Goal: Check status: Check status

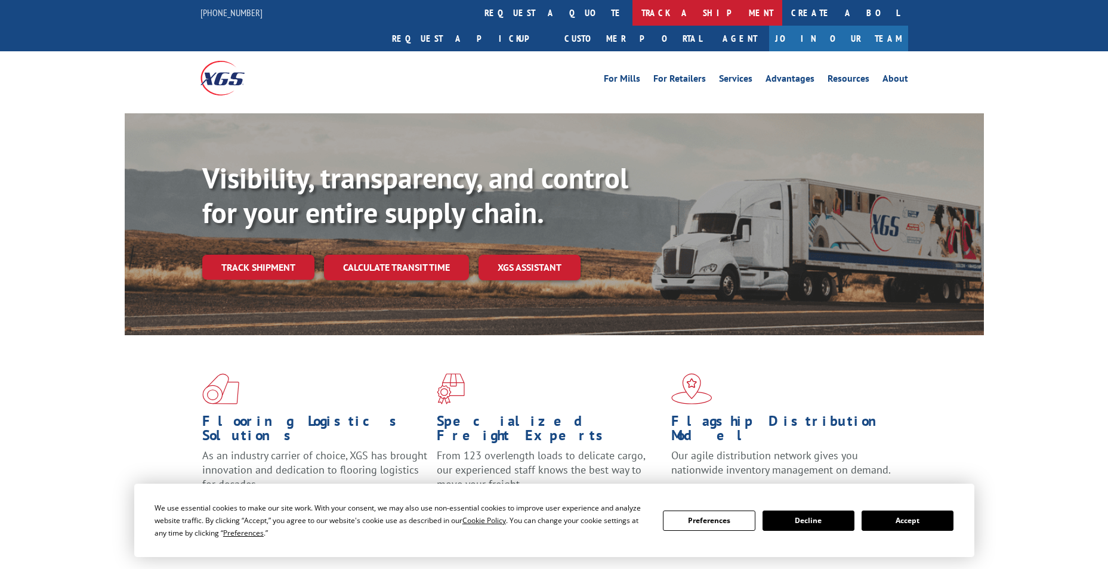
click at [632, 13] on link "track a shipment" at bounding box center [707, 13] width 150 height 26
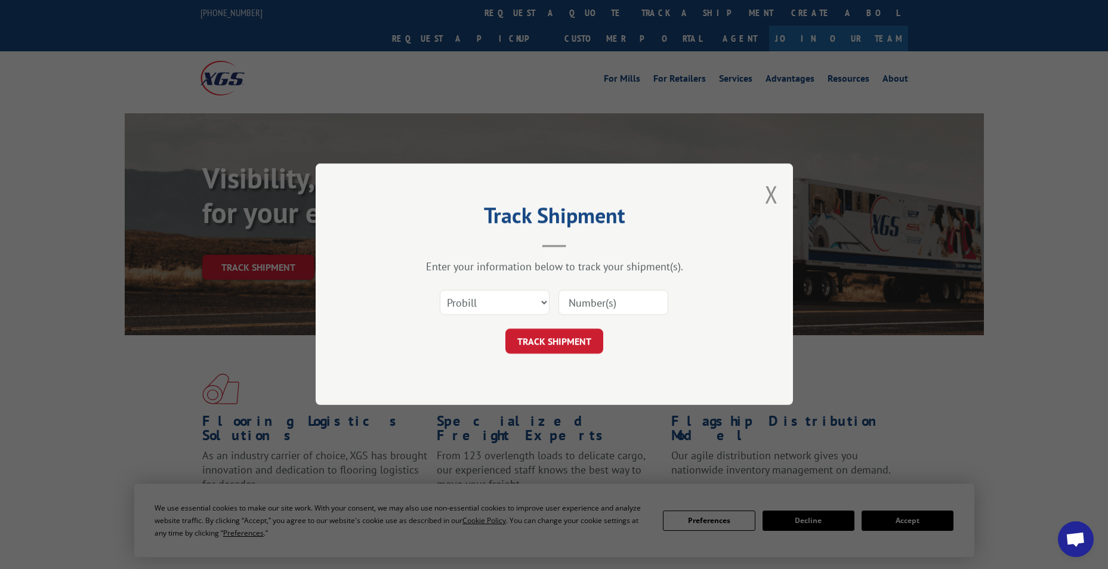
click at [611, 305] on input at bounding box center [613, 302] width 110 height 25
paste input "17341974"
type input "17341974"
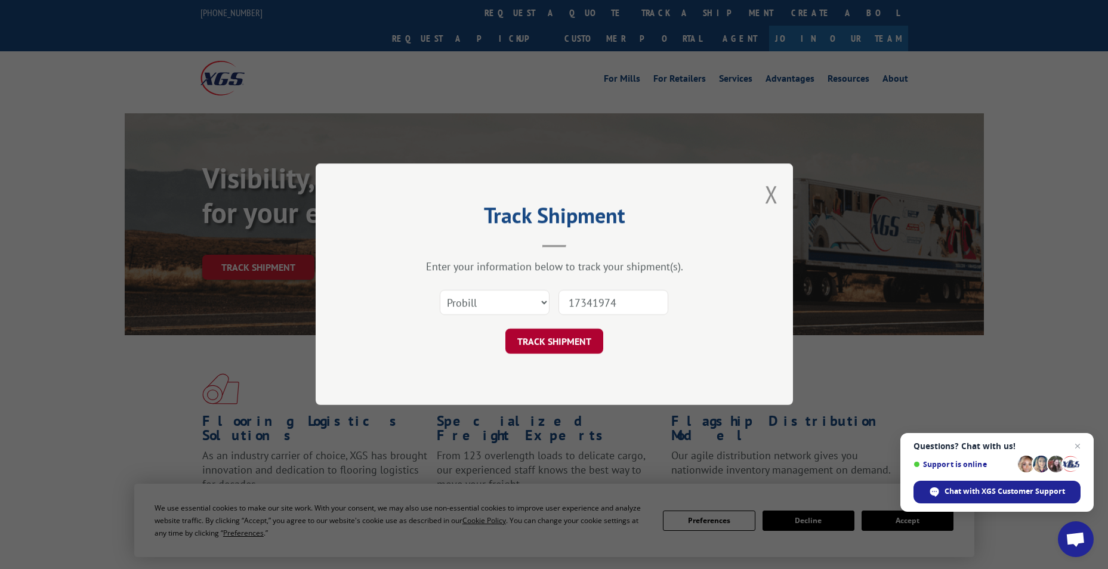
click at [592, 341] on button "TRACK SHIPMENT" at bounding box center [554, 341] width 98 height 25
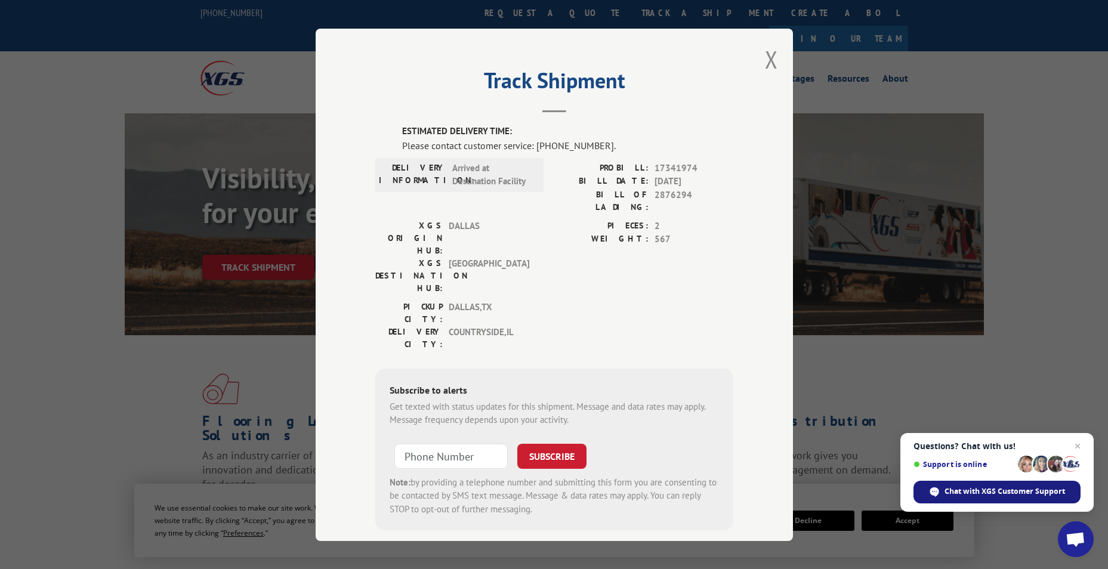
click at [970, 490] on span "Chat with XGS Customer Support" at bounding box center [1004, 491] width 120 height 11
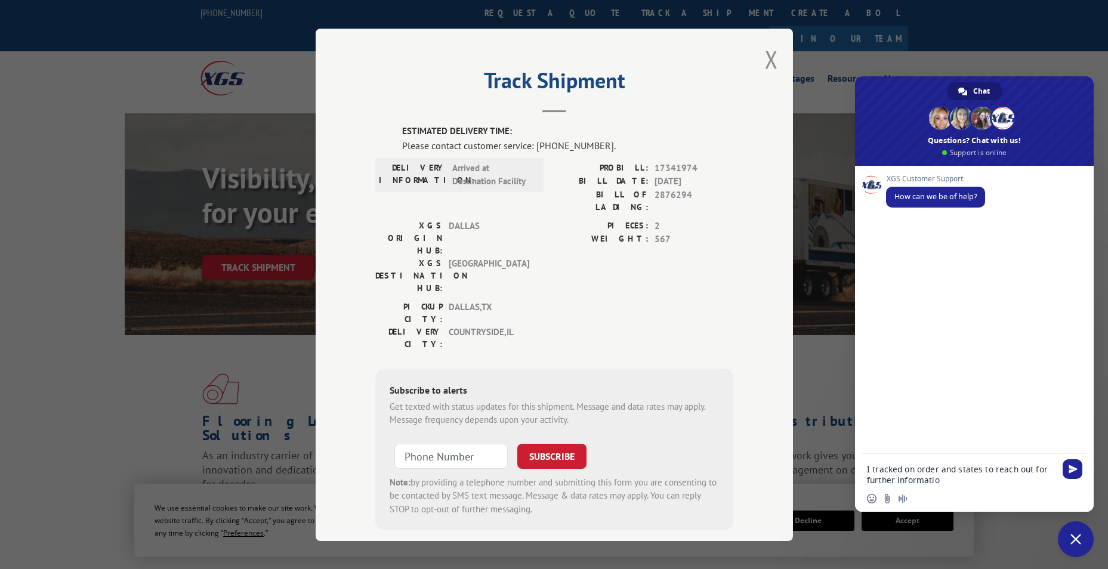
type textarea "I tracked on order and states to reach out for further information"
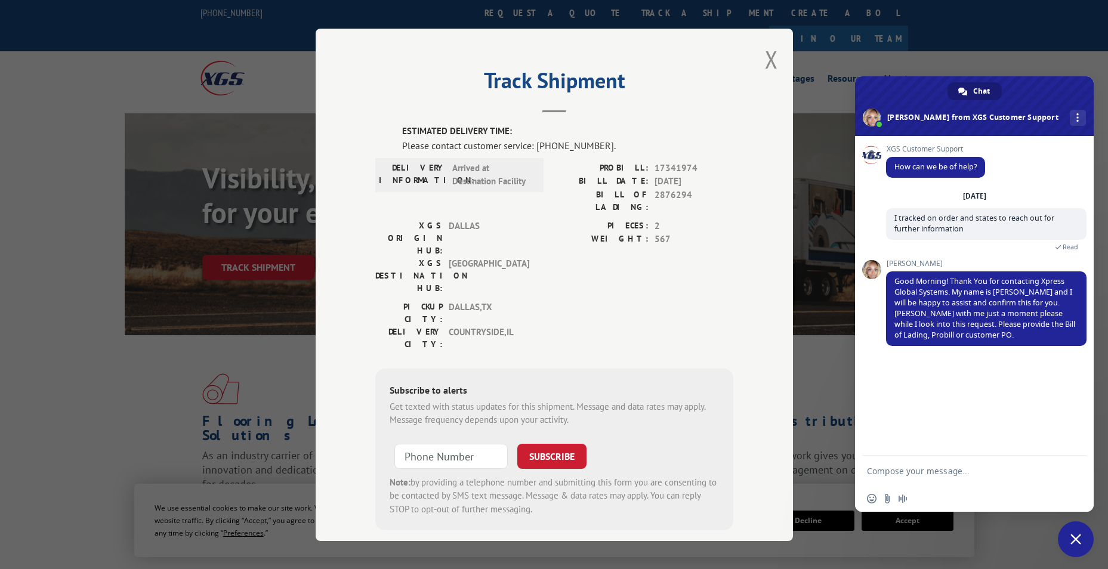
click at [903, 474] on textarea "Compose your message..." at bounding box center [961, 471] width 188 height 11
type textarea "pro#17341974"
click at [1071, 472] on span "Send" at bounding box center [1072, 470] width 9 height 9
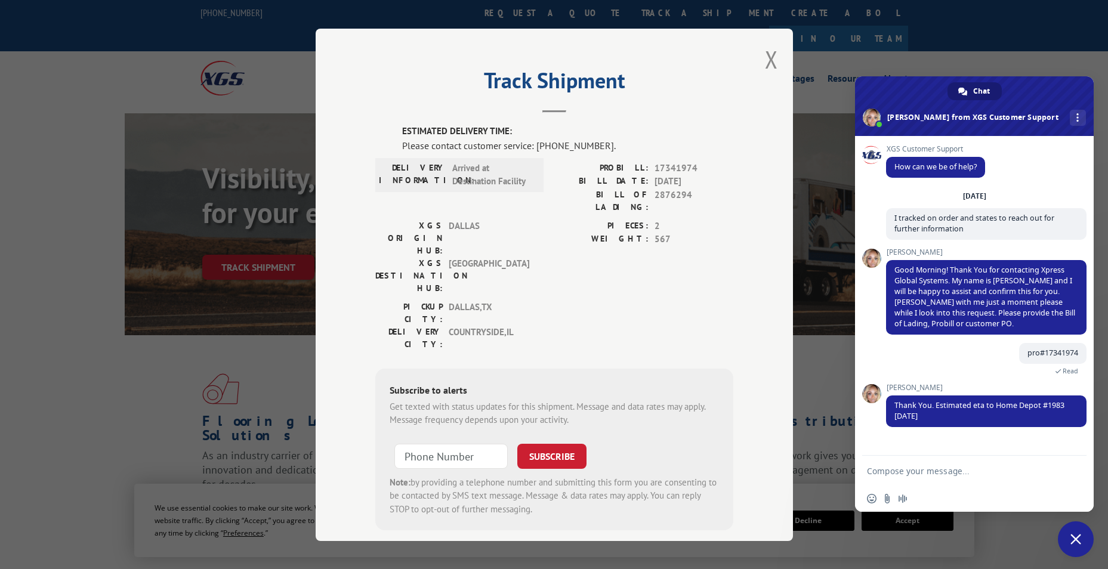
click at [871, 469] on textarea "Compose your message..." at bounding box center [961, 471] width 188 height 11
type textarea "Thank you"
click at [1083, 478] on div "Thank you" at bounding box center [974, 472] width 239 height 32
click at [1071, 470] on span "Send" at bounding box center [1072, 470] width 9 height 9
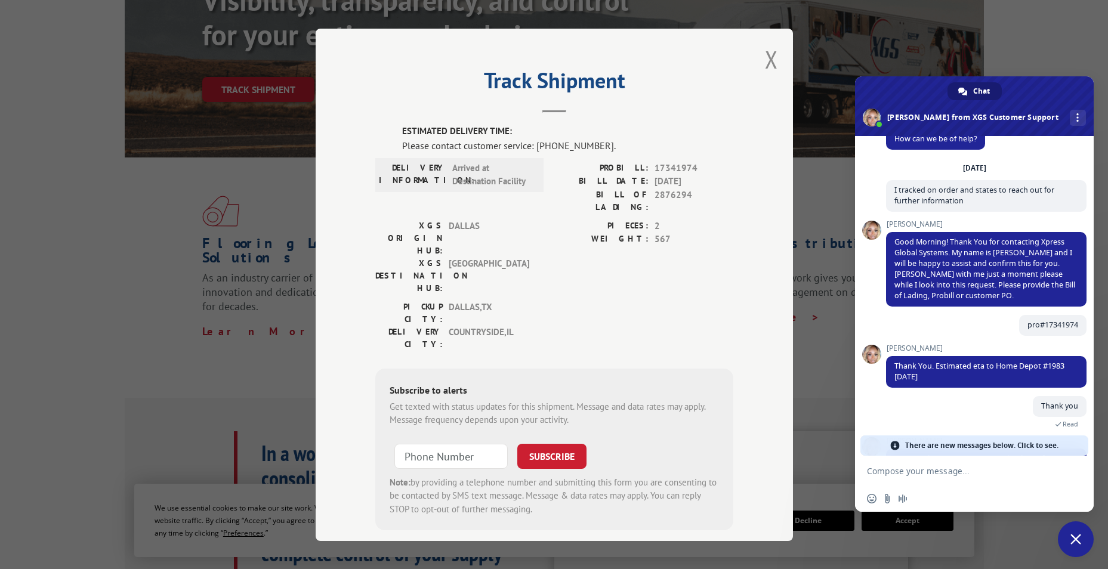
scroll to position [179, 0]
click at [966, 448] on span "There are new messages below. Click to see." at bounding box center [981, 445] width 153 height 20
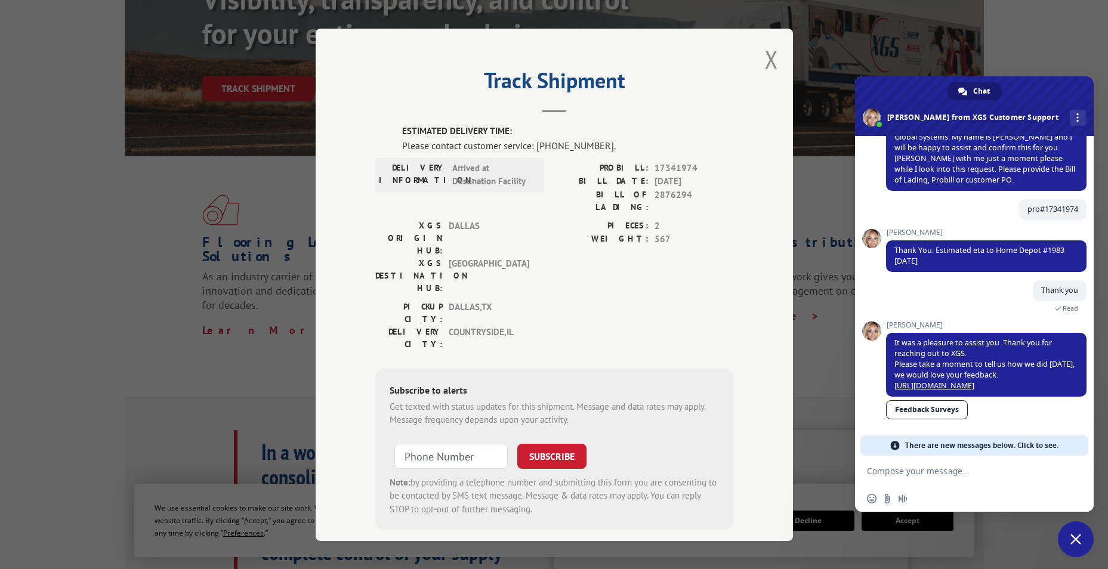
click at [1076, 551] on span "Close chat" at bounding box center [1076, 539] width 36 height 36
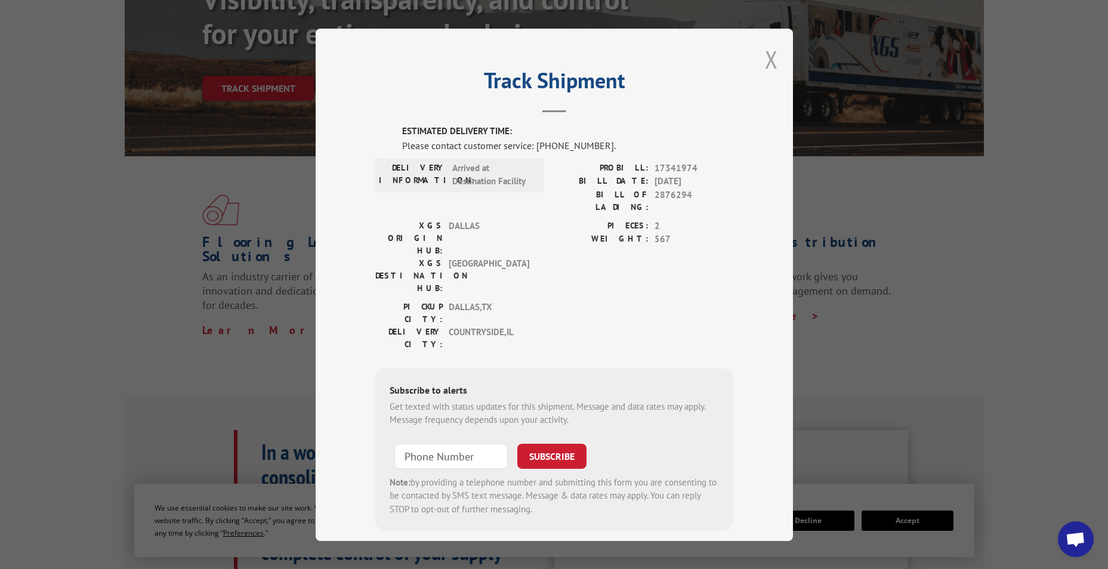
click at [769, 64] on button "Close modal" at bounding box center [771, 60] width 13 height 32
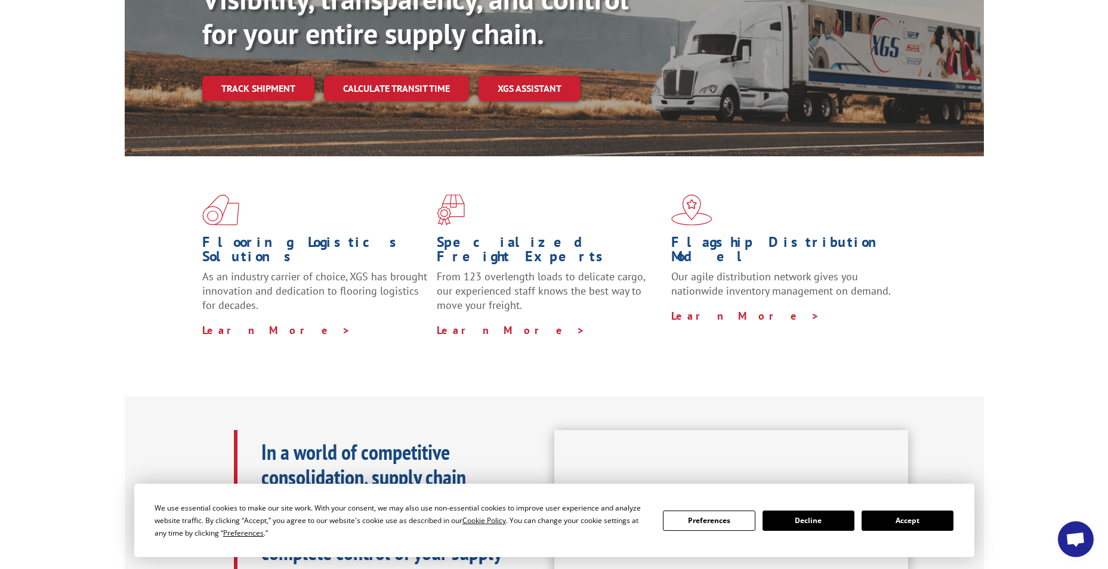
scroll to position [0, 0]
